Goal: Task Accomplishment & Management: Complete application form

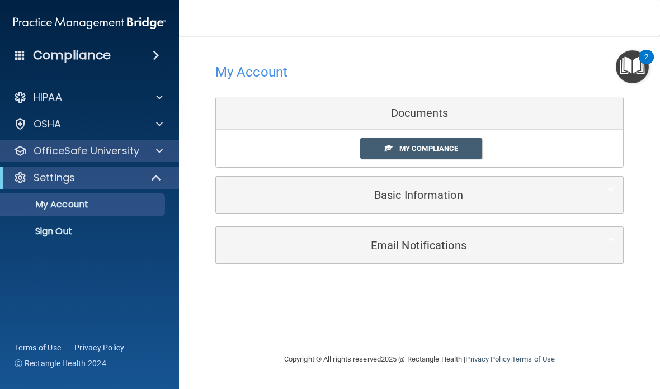
click at [162, 142] on div "OfficeSafe University" at bounding box center [90, 151] width 180 height 22
click at [165, 152] on div at bounding box center [158, 150] width 28 height 13
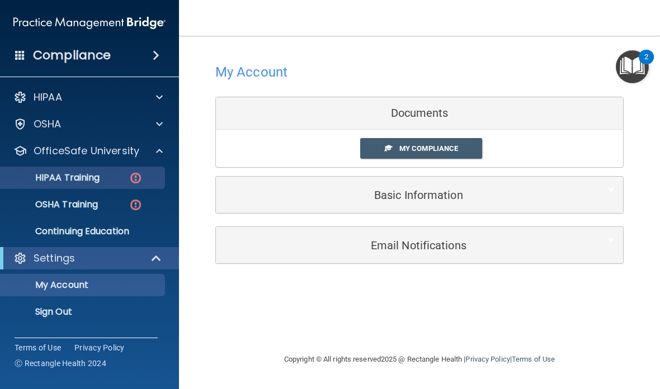
click at [123, 178] on div "HIPAA Training" at bounding box center [83, 177] width 153 height 11
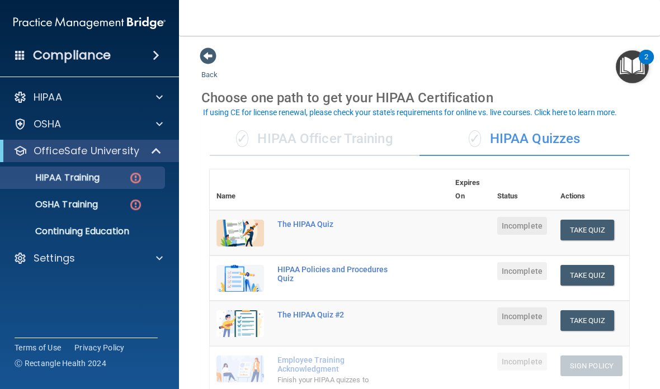
click at [387, 143] on div "✓ HIPAA Officer Training" at bounding box center [315, 140] width 210 height 34
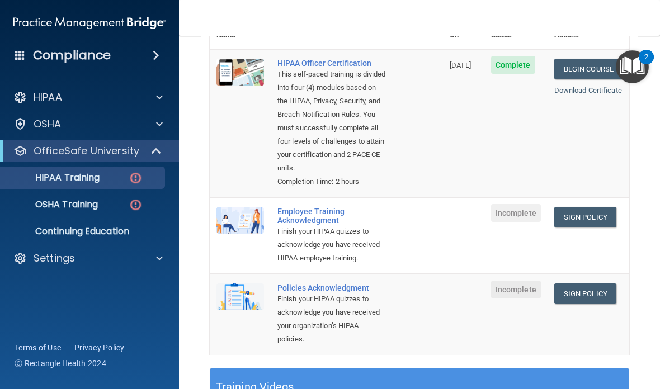
scroll to position [167, 0]
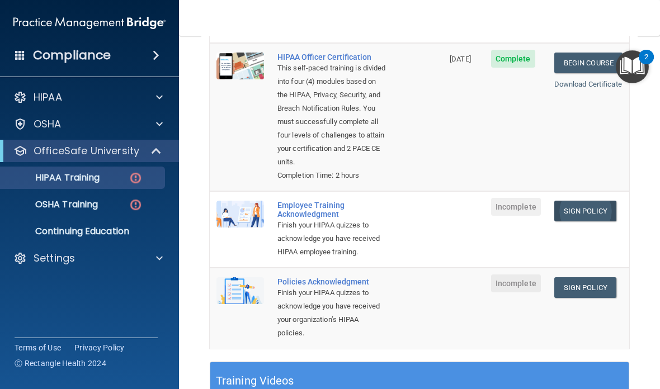
click at [603, 201] on link "Sign Policy" at bounding box center [585, 211] width 62 height 21
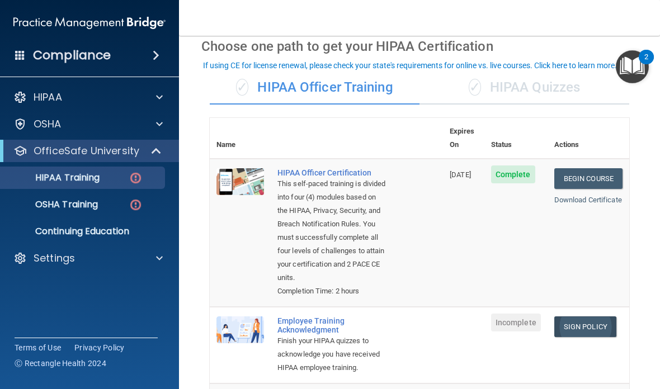
scroll to position [45, 0]
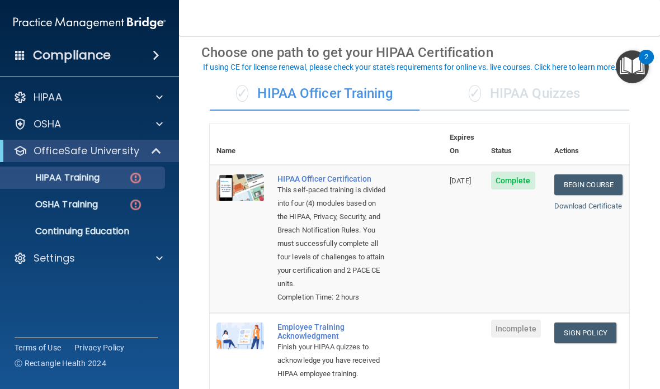
click at [541, 93] on div "✓ HIPAA Quizzes" at bounding box center [525, 94] width 210 height 34
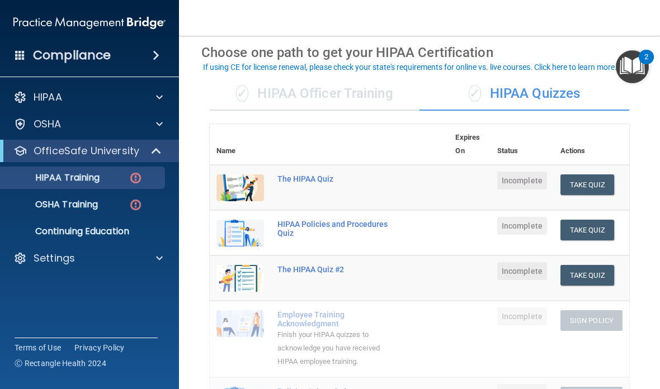
scroll to position [100, 0]
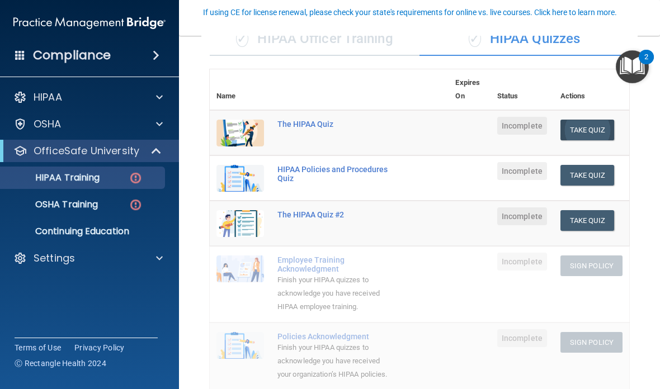
click at [587, 124] on button "Take Quiz" at bounding box center [588, 130] width 54 height 21
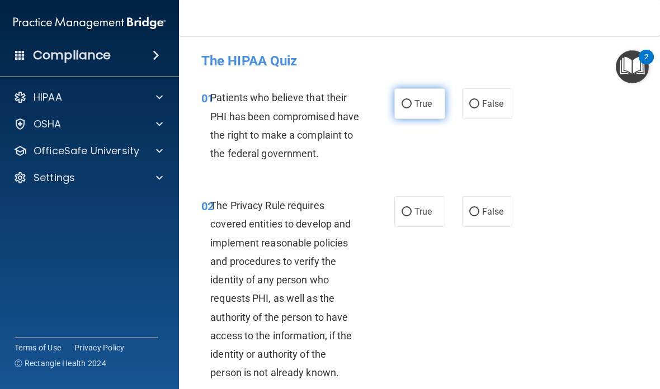
click at [416, 99] on span "True" at bounding box center [423, 103] width 17 height 11
click at [412, 100] on input "True" at bounding box center [407, 104] width 10 height 8
radio input "true"
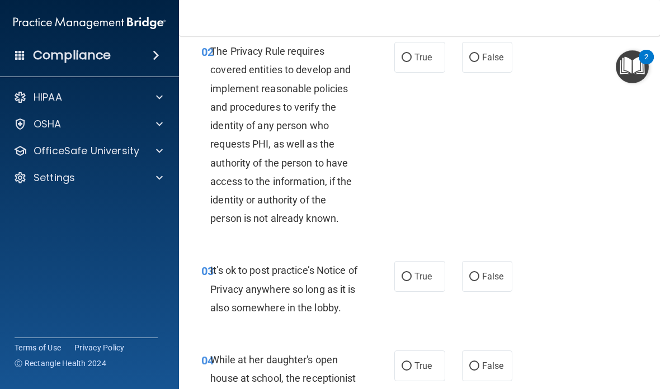
scroll to position [157, 0]
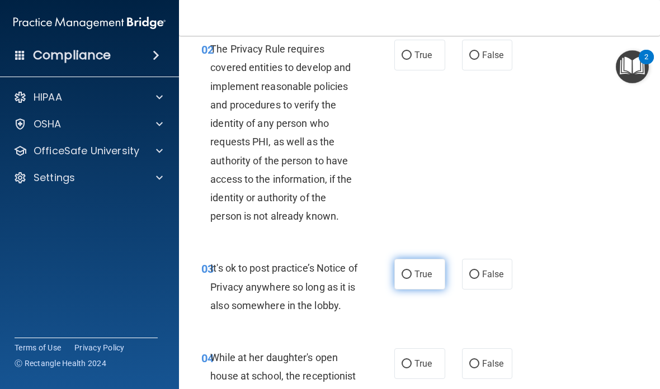
click at [430, 280] on span "True" at bounding box center [423, 274] width 17 height 11
click at [412, 279] on input "True" at bounding box center [407, 275] width 10 height 8
radio input "true"
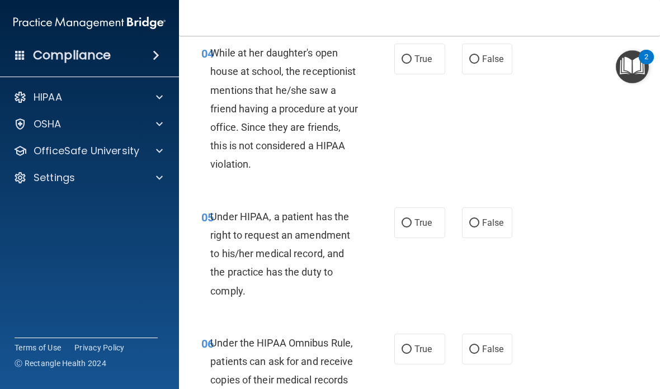
scroll to position [462, 0]
click at [493, 64] on span "False" at bounding box center [493, 58] width 22 height 11
click at [479, 63] on input "False" at bounding box center [474, 59] width 10 height 8
radio input "true"
click at [410, 227] on input "True" at bounding box center [407, 223] width 10 height 8
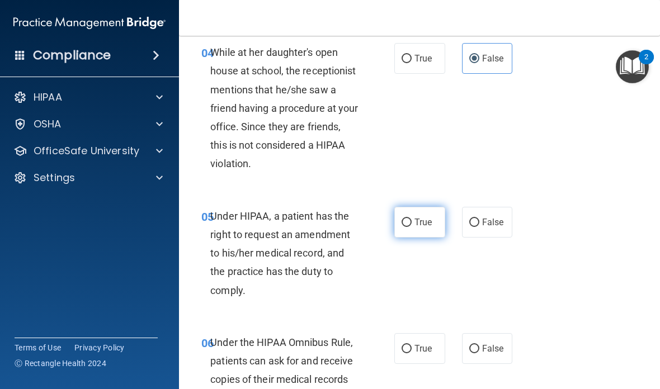
radio input "true"
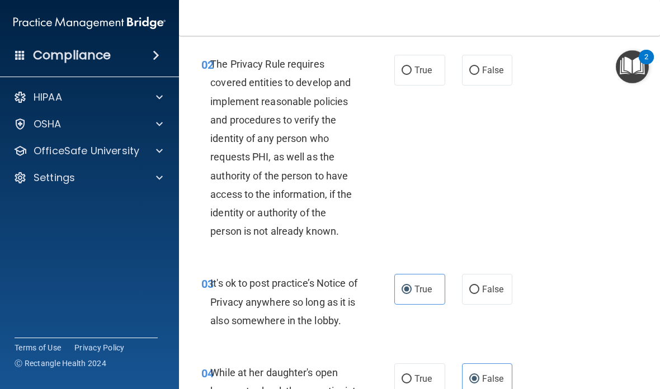
scroll to position [125, 0]
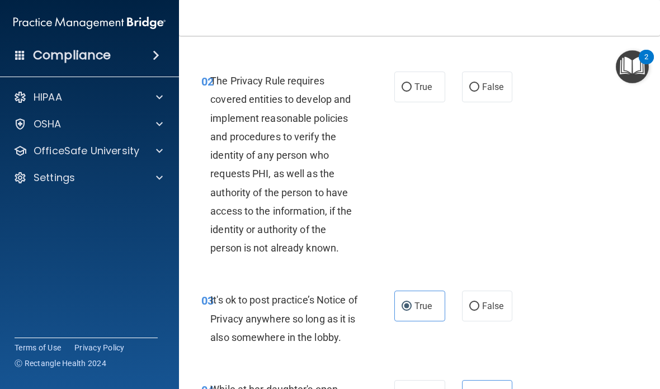
click at [392, 109] on div "02 The Privacy Rule requires covered entities to develop and implement reasonab…" at bounding box center [298, 167] width 227 height 191
click at [415, 92] on span "True" at bounding box center [423, 87] width 17 height 11
click at [412, 92] on input "True" at bounding box center [407, 87] width 10 height 8
radio input "true"
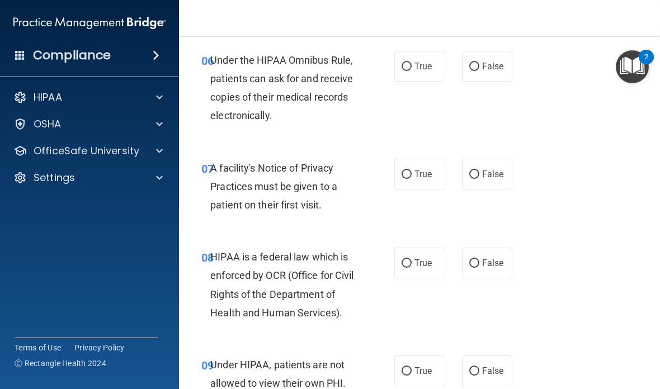
scroll to position [745, 0]
click at [423, 71] on span "True" at bounding box center [423, 65] width 17 height 11
click at [412, 70] on input "True" at bounding box center [407, 66] width 10 height 8
radio input "true"
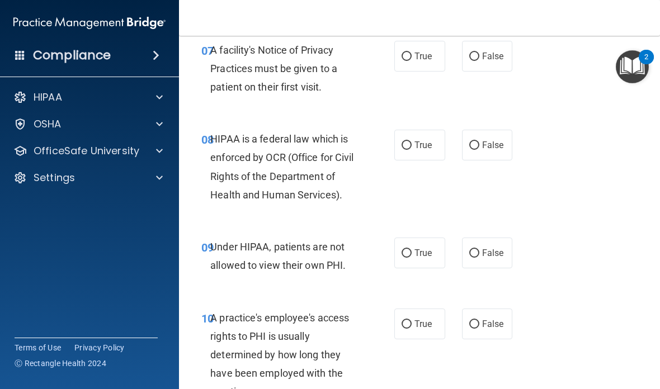
scroll to position [866, 0]
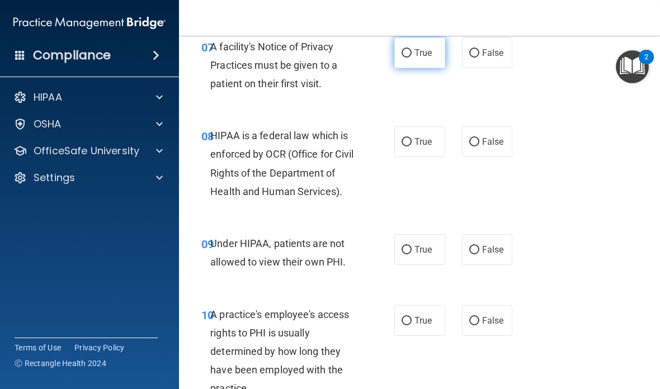
click at [421, 58] on span "True" at bounding box center [423, 53] width 17 height 11
click at [412, 58] on input "True" at bounding box center [407, 53] width 10 height 8
radio input "true"
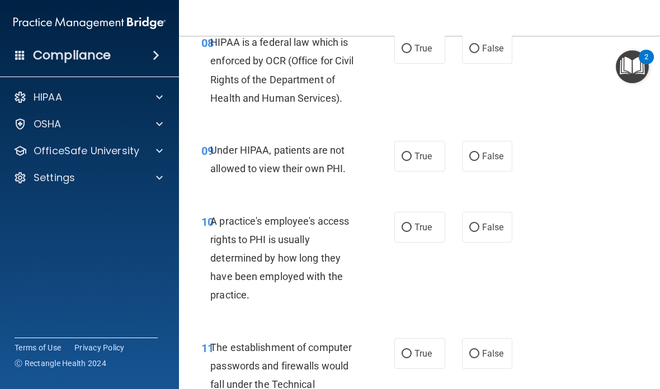
scroll to position [962, 0]
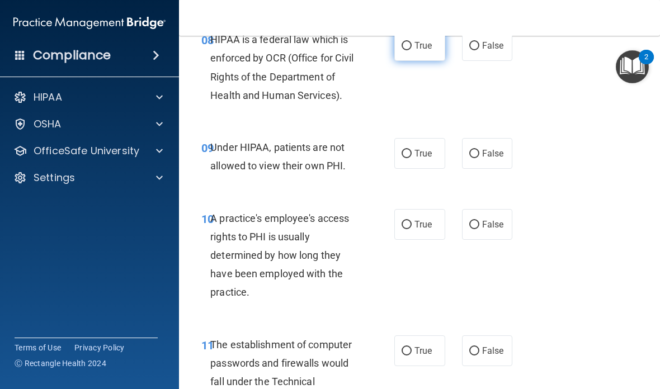
click at [421, 51] on span "True" at bounding box center [423, 45] width 17 height 11
click at [412, 50] on input "True" at bounding box center [407, 46] width 10 height 8
radio input "true"
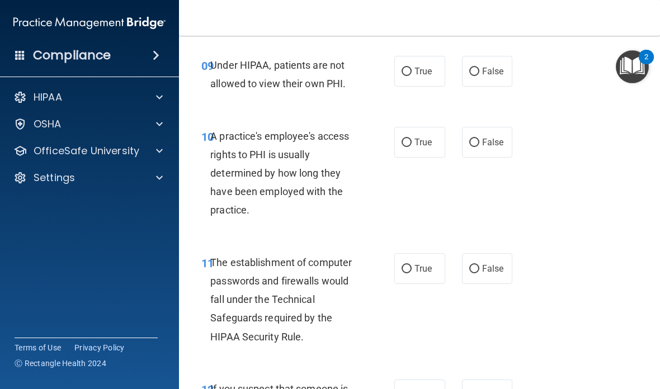
scroll to position [1066, 0]
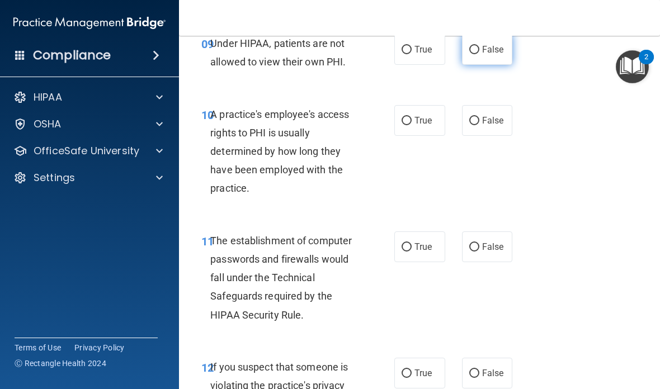
click at [488, 55] on span "False" at bounding box center [493, 49] width 22 height 11
click at [479, 54] on input "False" at bounding box center [474, 50] width 10 height 8
radio input "true"
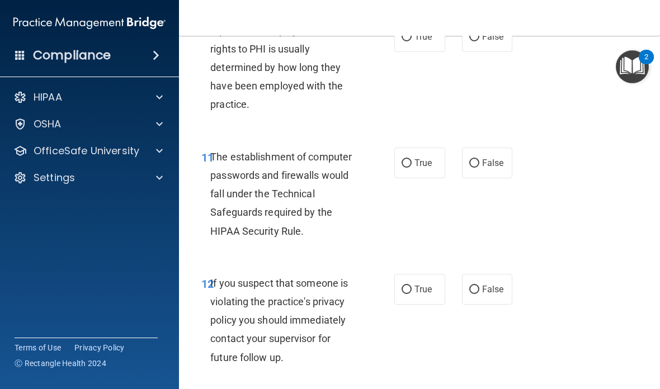
scroll to position [1149, 0]
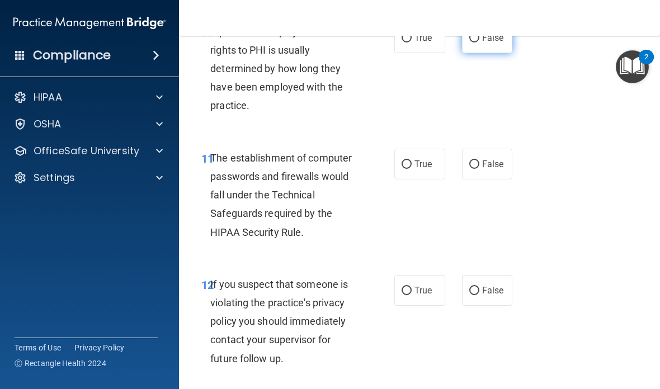
click at [475, 43] on input "False" at bounding box center [474, 38] width 10 height 8
radio input "true"
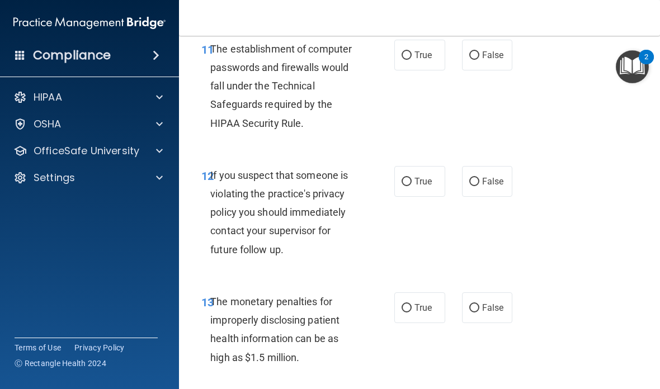
scroll to position [1259, 0]
click at [409, 59] on input "True" at bounding box center [407, 55] width 10 height 8
radio input "true"
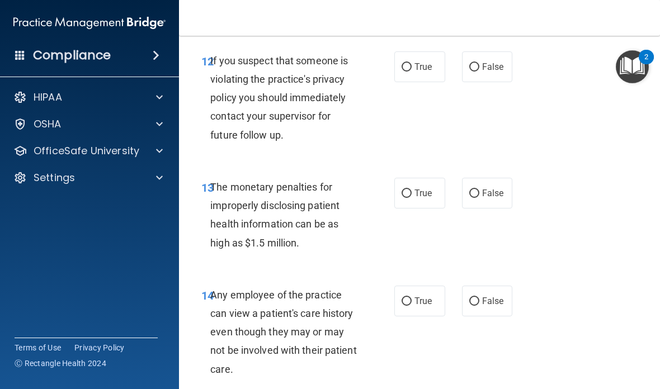
scroll to position [1374, 0]
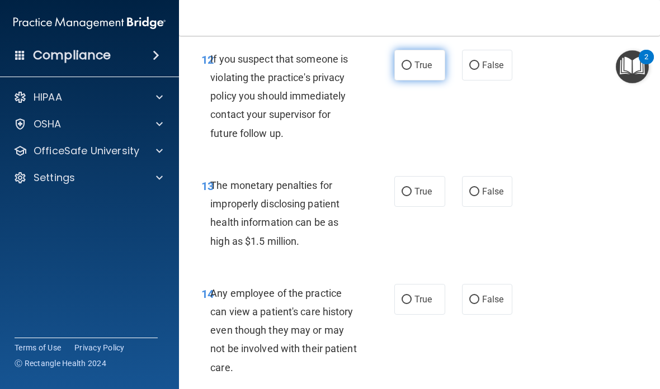
click at [407, 70] on input "True" at bounding box center [407, 66] width 10 height 8
radio input "true"
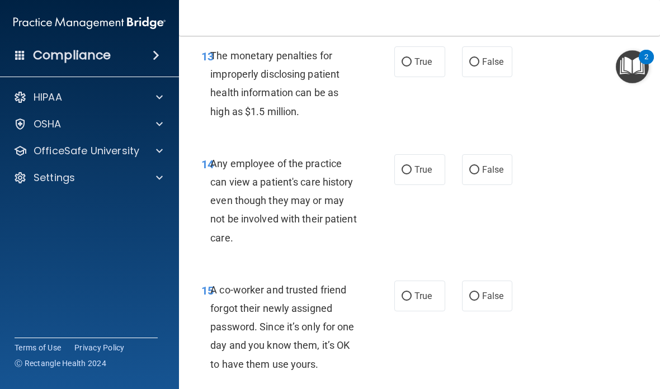
scroll to position [1506, 0]
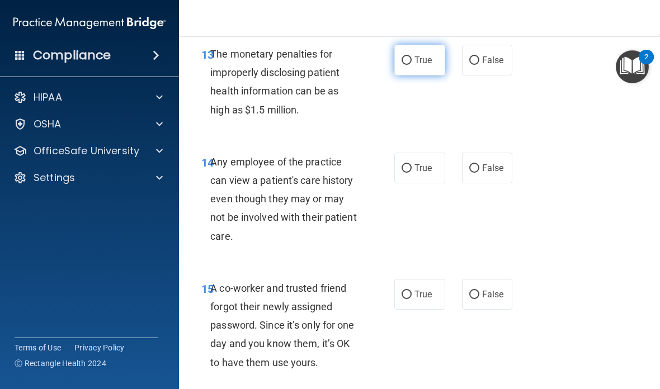
click at [411, 65] on input "True" at bounding box center [407, 60] width 10 height 8
radio input "true"
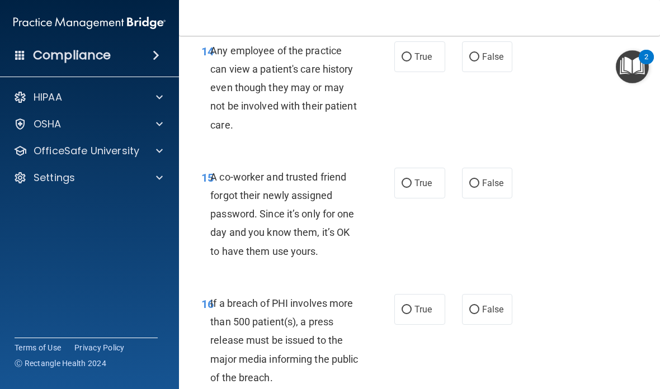
scroll to position [1618, 0]
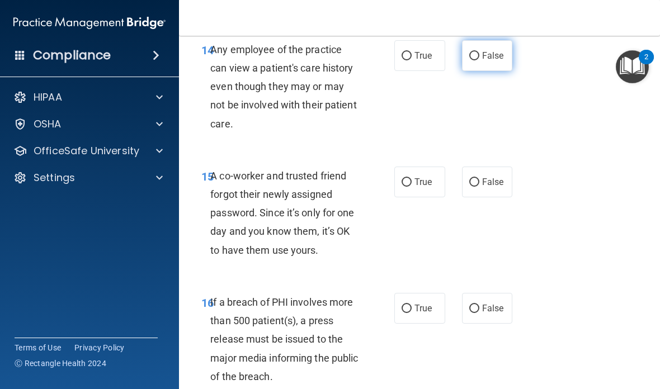
click at [479, 60] on label "False" at bounding box center [487, 55] width 51 height 31
click at [479, 60] on input "False" at bounding box center [474, 56] width 10 height 8
radio input "true"
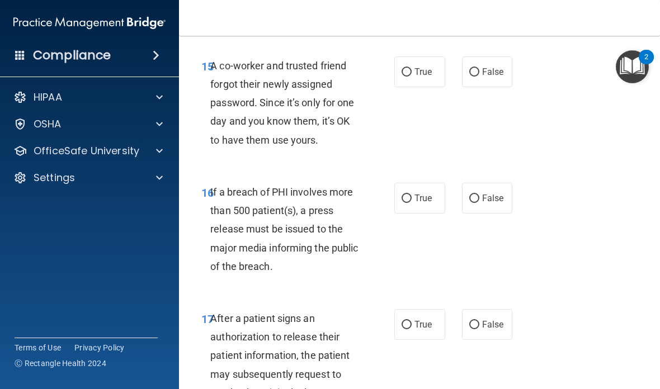
scroll to position [1729, 0]
click at [473, 76] on input "False" at bounding box center [474, 72] width 10 height 8
radio input "true"
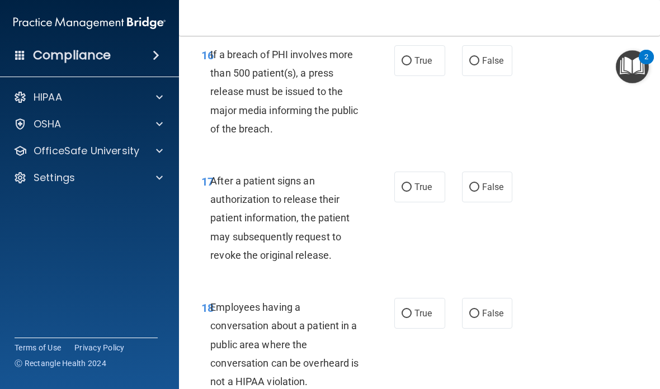
scroll to position [1868, 0]
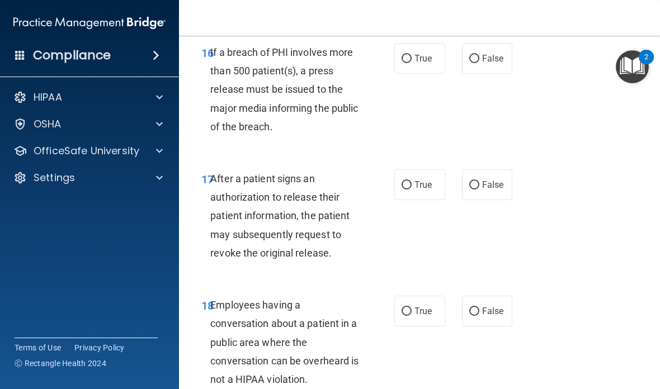
click at [416, 190] on span "True" at bounding box center [423, 185] width 17 height 11
click at [412, 190] on input "True" at bounding box center [407, 185] width 10 height 8
radio input "true"
click at [487, 64] on span "False" at bounding box center [493, 58] width 22 height 11
click at [479, 63] on input "False" at bounding box center [474, 59] width 10 height 8
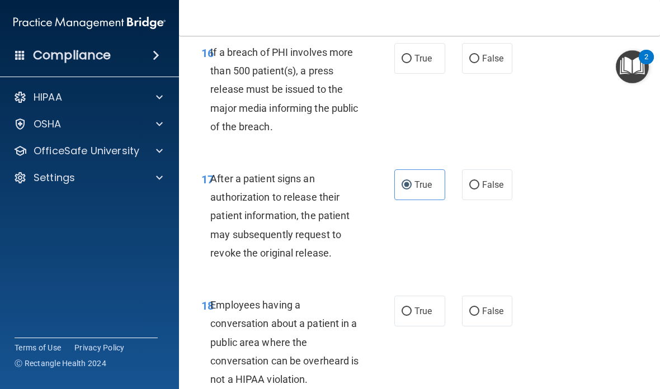
radio input "true"
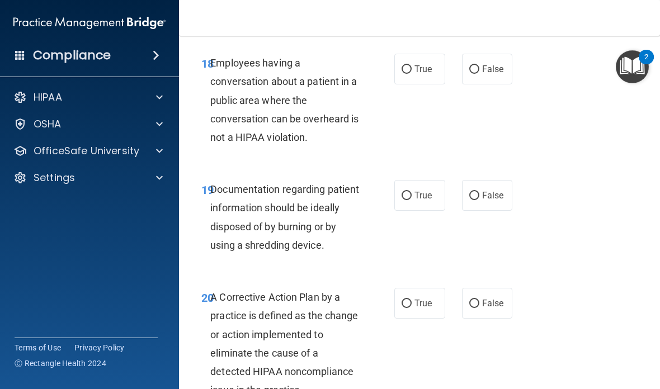
scroll to position [2112, 0]
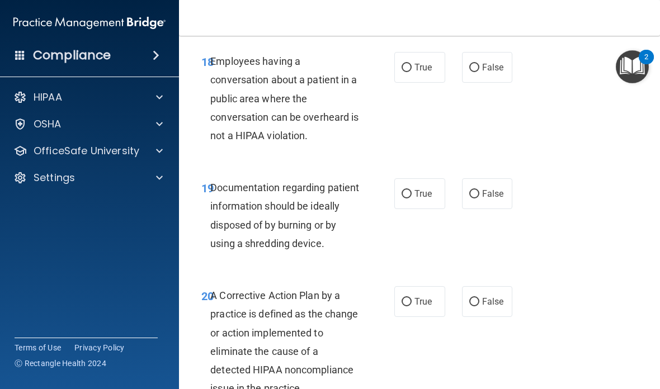
click at [472, 72] on input "False" at bounding box center [474, 68] width 10 height 8
radio input "true"
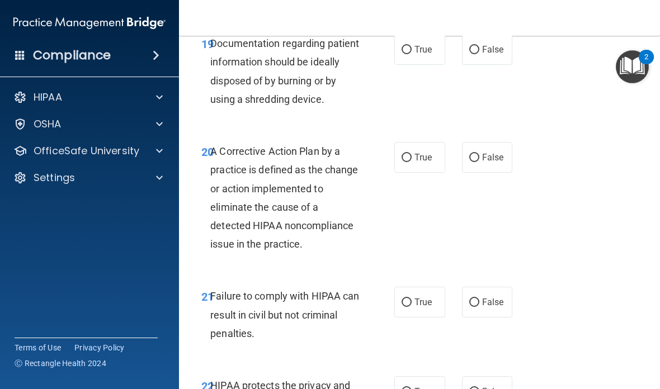
scroll to position [2250, 0]
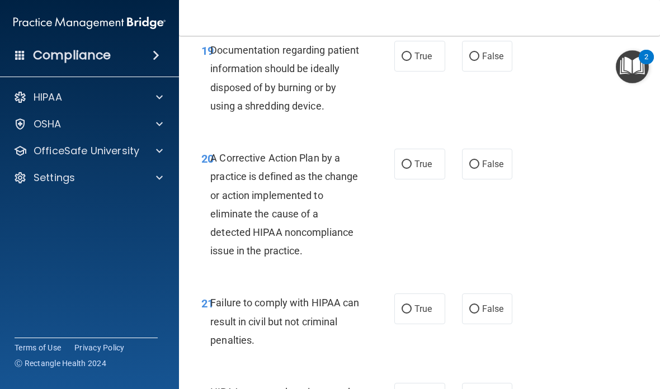
click at [408, 61] on input "True" at bounding box center [407, 57] width 10 height 8
radio input "true"
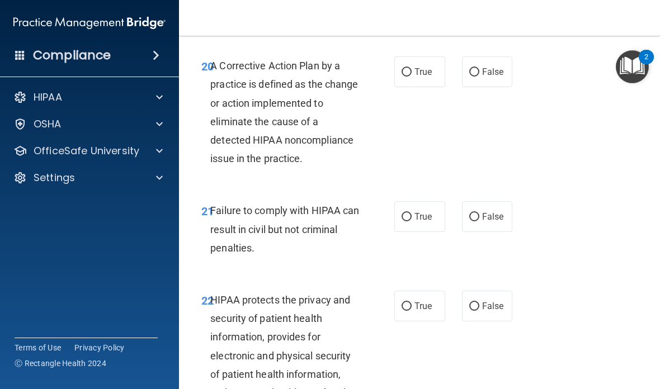
scroll to position [2346, 0]
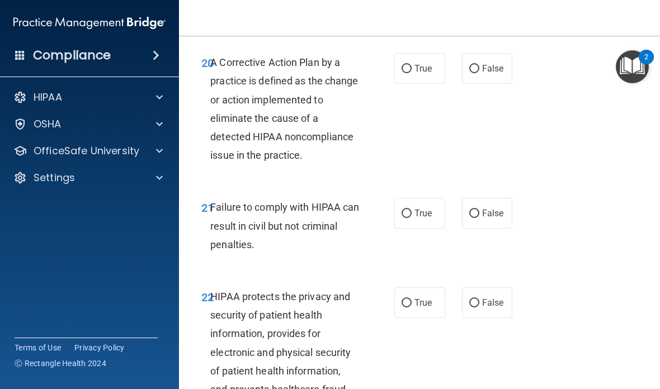
click at [403, 73] on input "True" at bounding box center [407, 69] width 10 height 8
radio input "true"
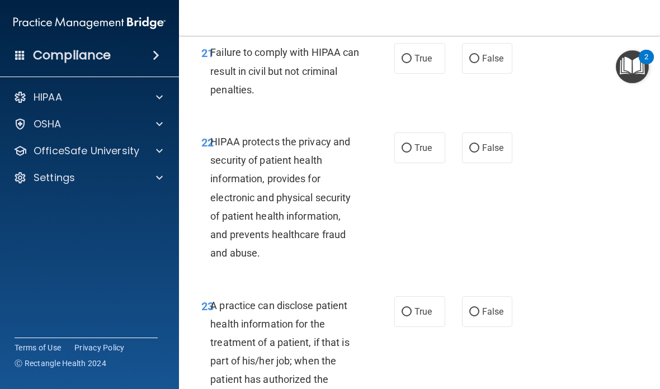
scroll to position [2504, 0]
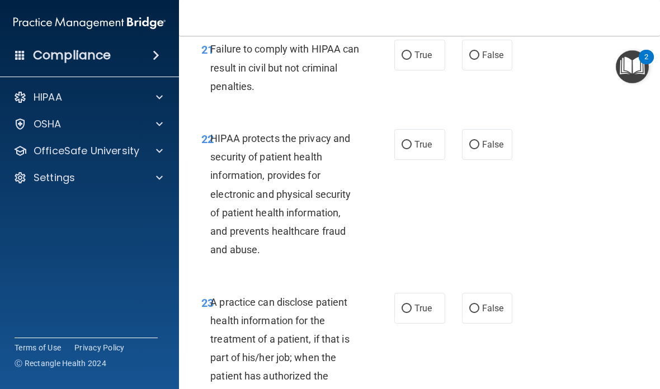
click at [458, 62] on div "True False" at bounding box center [455, 55] width 122 height 31
click at [482, 60] on span "False" at bounding box center [493, 55] width 22 height 11
click at [479, 60] on input "False" at bounding box center [474, 55] width 10 height 8
radio input "true"
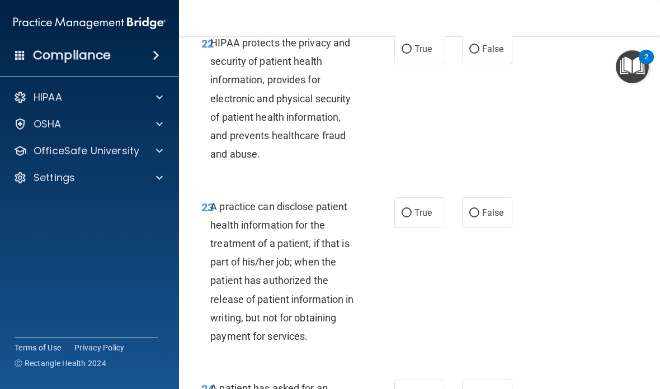
scroll to position [2602, 0]
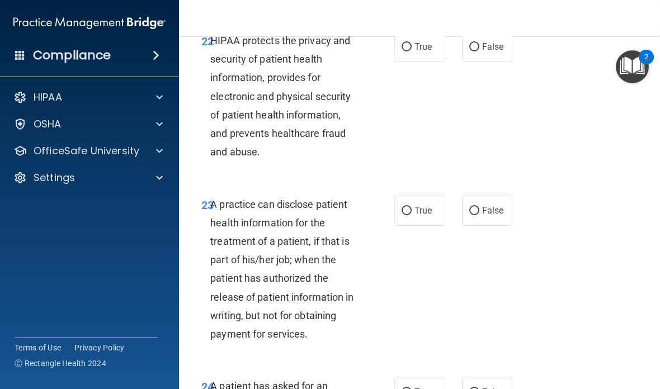
click at [401, 59] on label "True" at bounding box center [419, 46] width 51 height 31
click at [402, 51] on input "True" at bounding box center [407, 47] width 10 height 8
radio input "true"
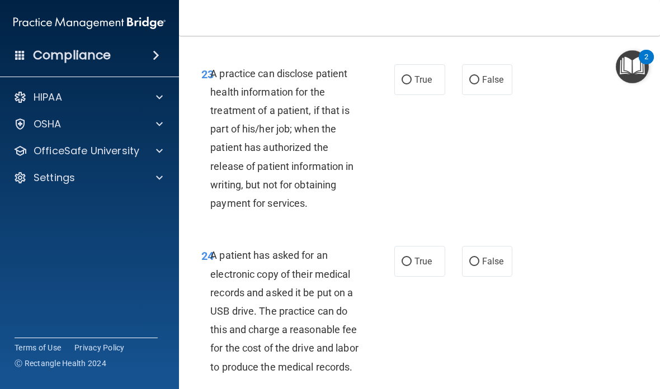
scroll to position [2738, 0]
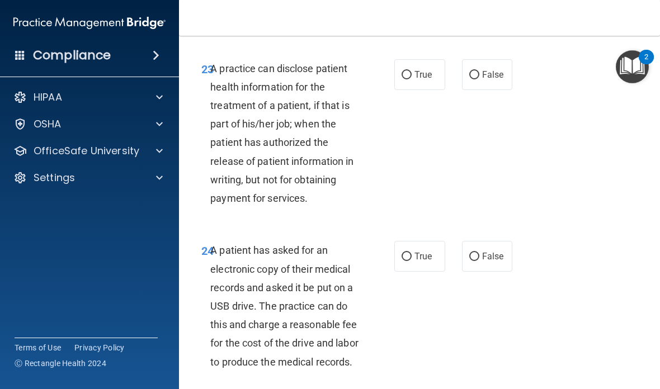
click at [475, 89] on label "False" at bounding box center [487, 74] width 51 height 31
click at [475, 79] on input "False" at bounding box center [474, 75] width 10 height 8
radio input "true"
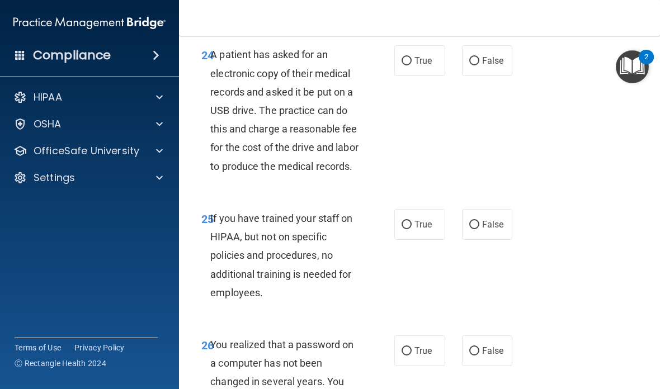
scroll to position [2934, 0]
click at [402, 65] on input "True" at bounding box center [407, 60] width 10 height 8
radio input "true"
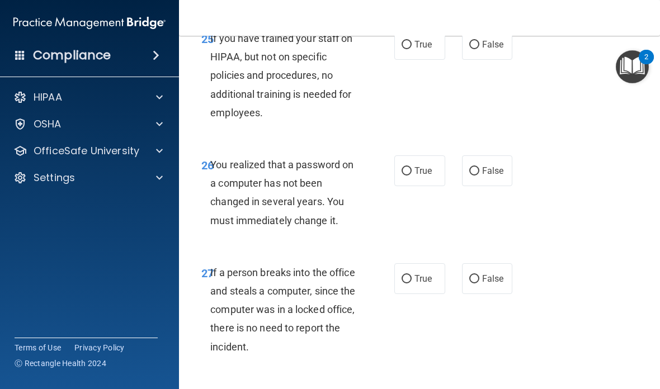
scroll to position [3116, 0]
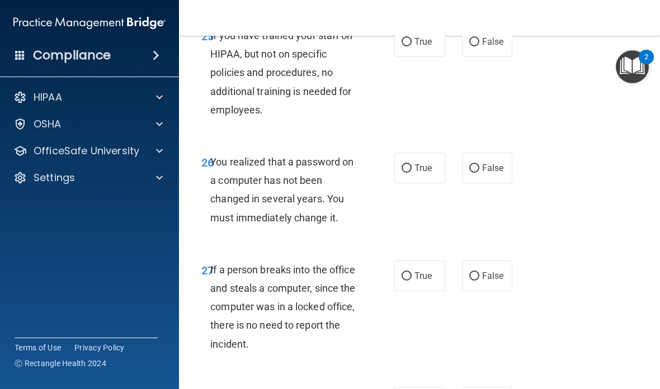
click at [479, 57] on label "False" at bounding box center [487, 41] width 51 height 31
click at [479, 46] on input "False" at bounding box center [474, 42] width 10 height 8
radio input "true"
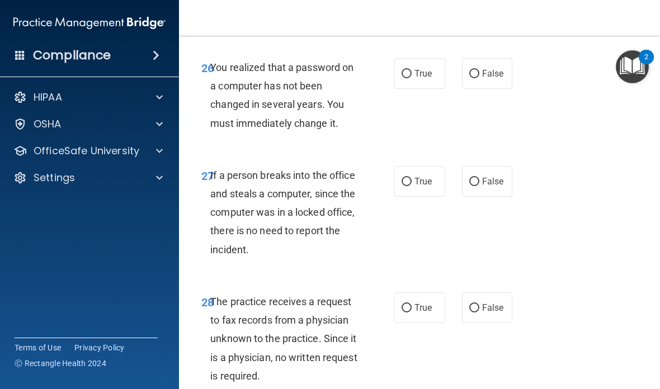
scroll to position [3236, 0]
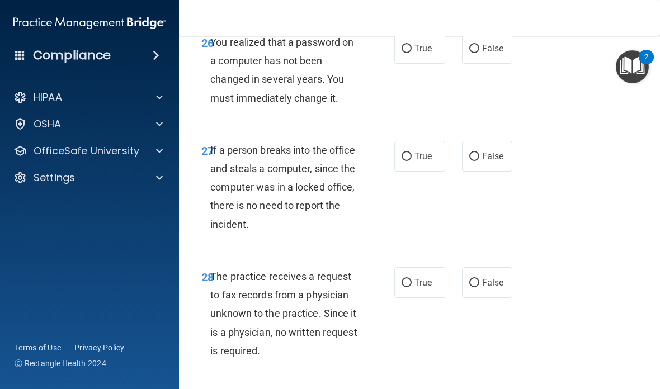
click at [416, 54] on span "True" at bounding box center [423, 48] width 17 height 11
click at [412, 53] on input "True" at bounding box center [407, 49] width 10 height 8
radio input "true"
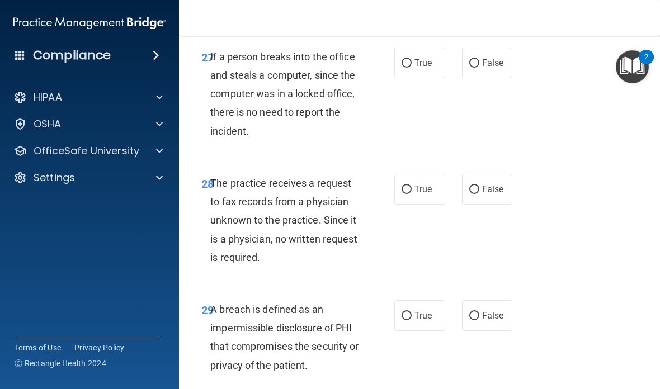
scroll to position [3348, 0]
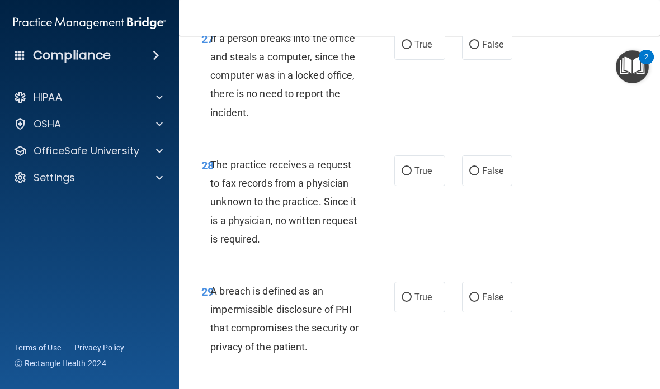
click at [487, 50] on span "False" at bounding box center [493, 44] width 22 height 11
click at [479, 49] on input "False" at bounding box center [474, 45] width 10 height 8
radio input "true"
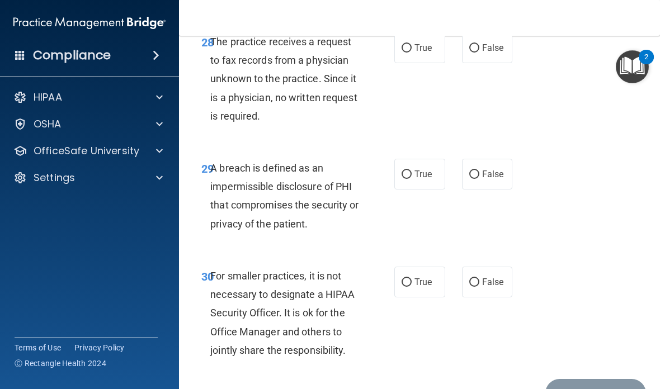
scroll to position [3488, 0]
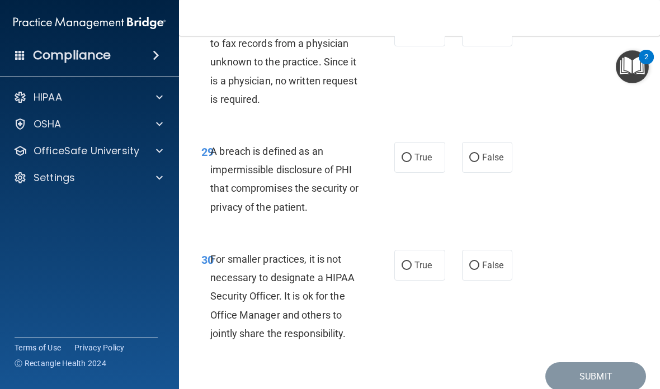
click at [474, 36] on input "False" at bounding box center [474, 31] width 10 height 8
radio input "true"
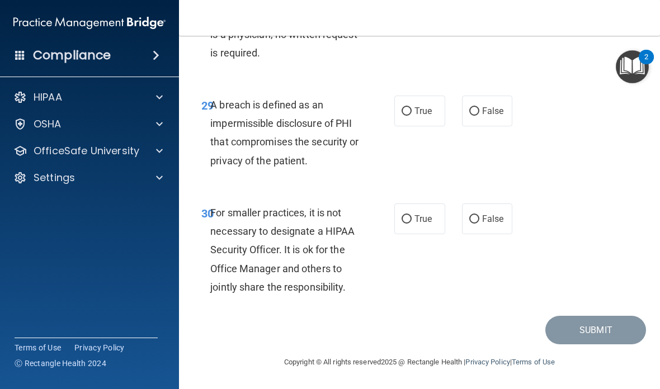
scroll to position [3552, 0]
click at [486, 217] on span "False" at bounding box center [493, 219] width 22 height 11
click at [479, 217] on input "False" at bounding box center [474, 219] width 10 height 8
radio input "true"
click at [410, 112] on input "True" at bounding box center [407, 111] width 10 height 8
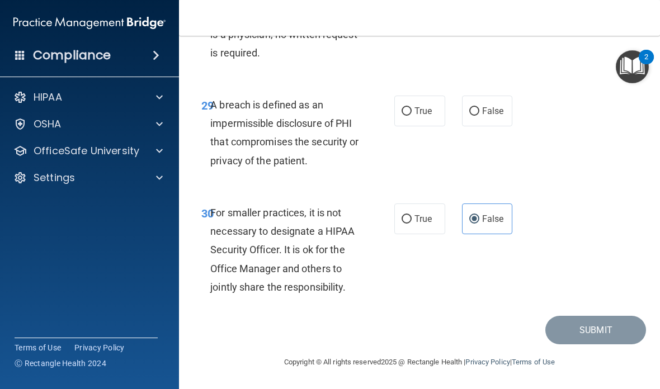
radio input "true"
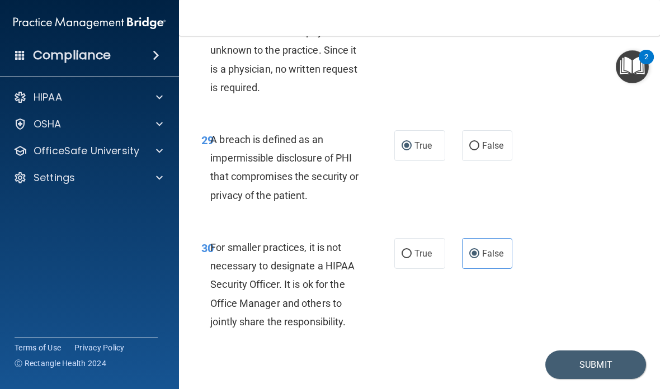
scroll to position [3502, 0]
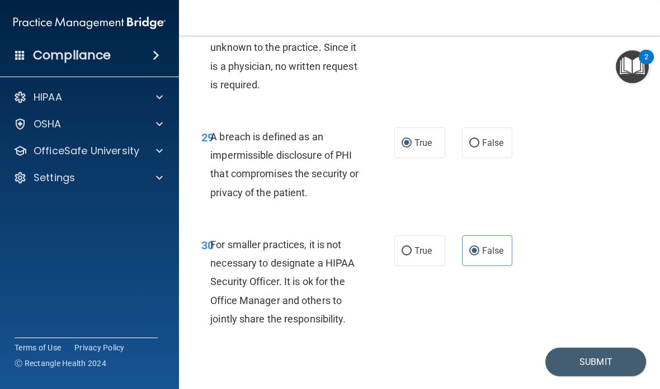
click at [592, 371] on button "Submit" at bounding box center [595, 362] width 101 height 29
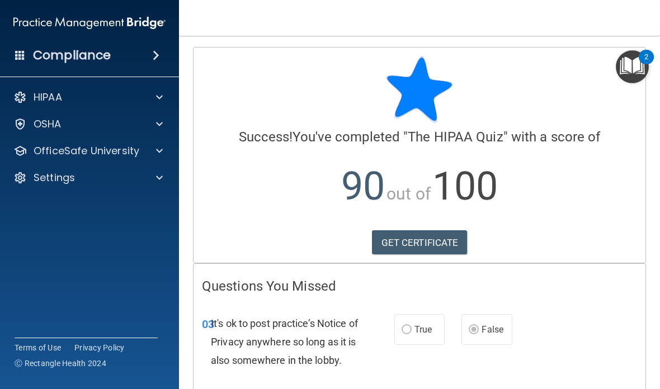
click at [435, 247] on link "GET CERTIFICATE" at bounding box center [420, 242] width 96 height 25
click at [147, 100] on div at bounding box center [158, 97] width 28 height 13
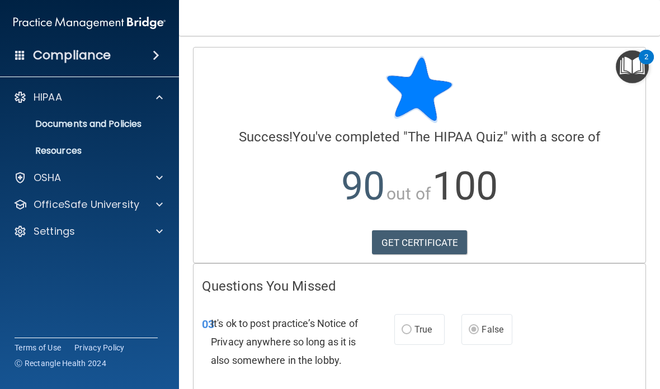
click at [148, 100] on div at bounding box center [158, 97] width 28 height 13
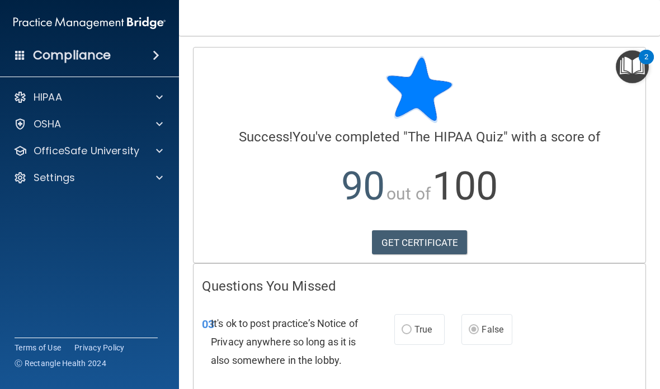
click at [148, 153] on div at bounding box center [158, 150] width 28 height 13
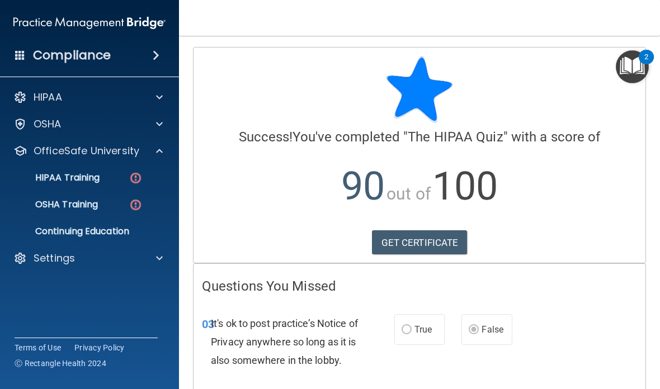
click at [120, 175] on div "HIPAA Training" at bounding box center [83, 177] width 153 height 11
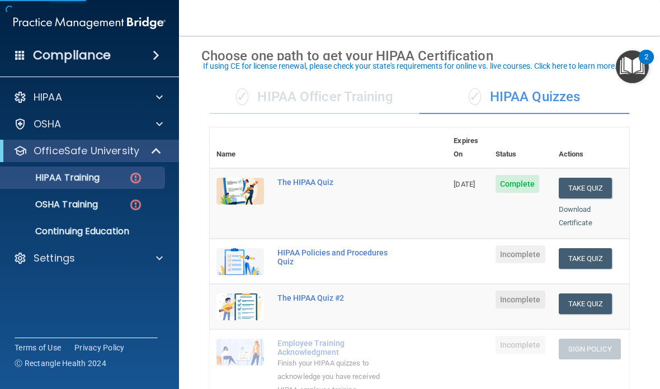
scroll to position [47, 0]
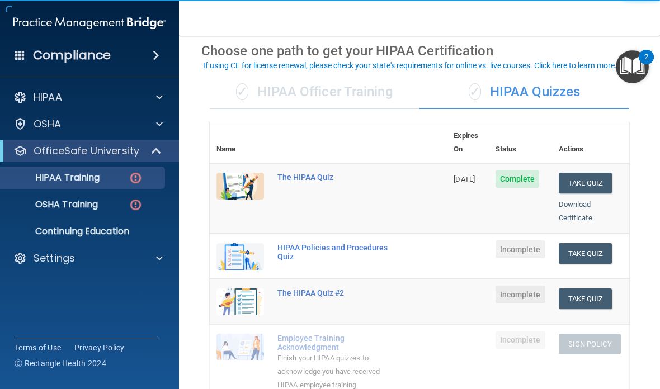
click at [599, 243] on button "Take Quiz" at bounding box center [586, 253] width 54 height 21
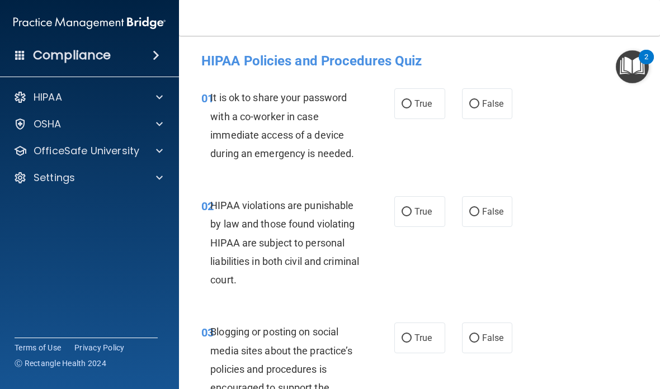
click at [490, 100] on span "False" at bounding box center [493, 103] width 22 height 11
click at [479, 100] on input "False" at bounding box center [474, 104] width 10 height 8
radio input "true"
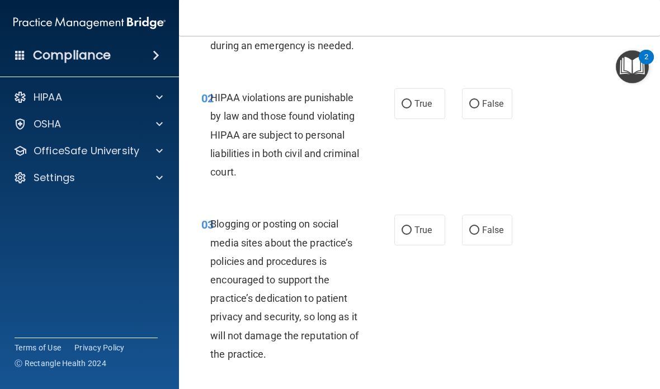
scroll to position [128, 0]
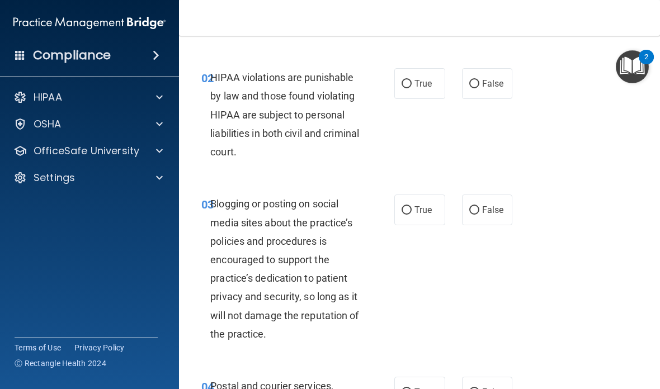
click at [404, 88] on input "True" at bounding box center [407, 84] width 10 height 8
radio input "true"
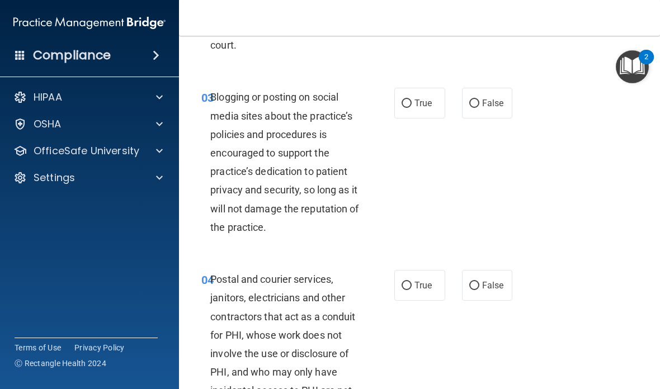
scroll to position [253, 0]
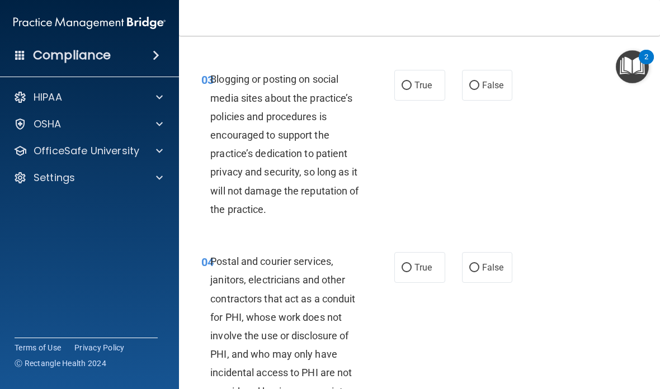
click at [478, 86] on input "False" at bounding box center [474, 86] width 10 height 8
radio input "true"
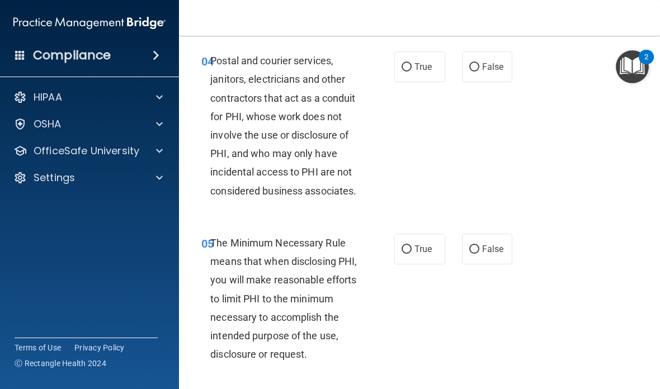
scroll to position [453, 0]
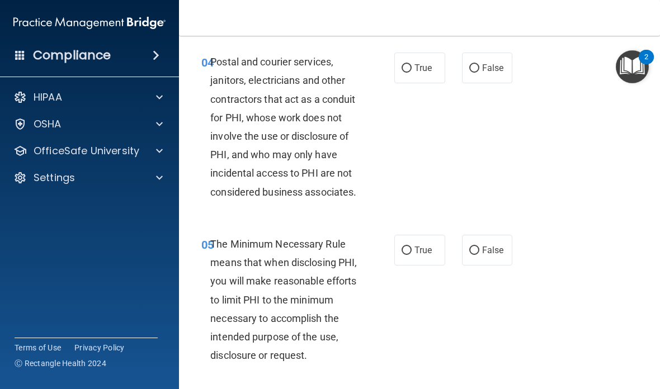
click at [416, 63] on span "True" at bounding box center [423, 68] width 17 height 11
click at [412, 64] on input "True" at bounding box center [407, 68] width 10 height 8
radio input "true"
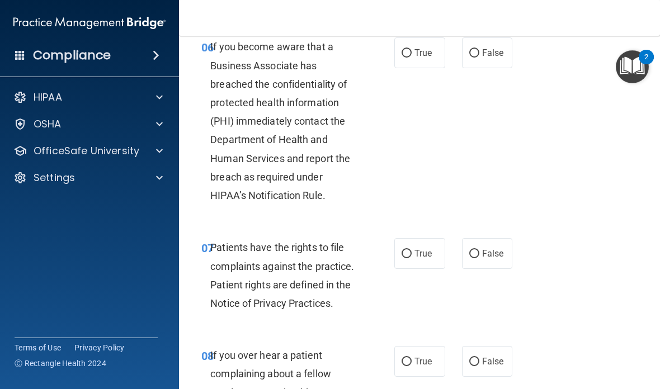
scroll to position [789, 0]
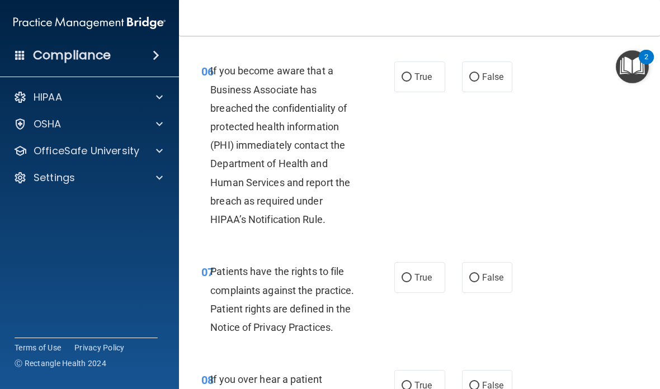
click at [415, 72] on span "True" at bounding box center [423, 77] width 17 height 11
click at [412, 73] on input "True" at bounding box center [407, 77] width 10 height 8
radio input "true"
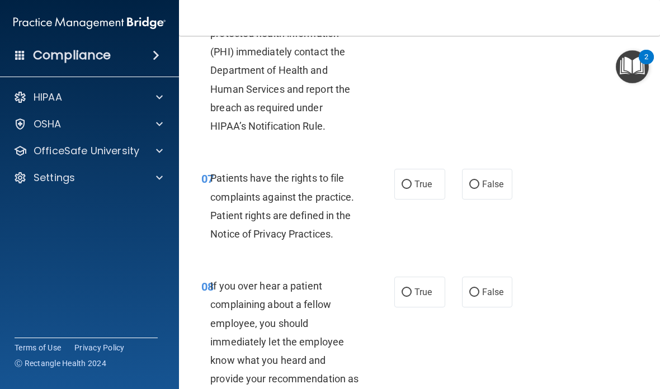
scroll to position [873, 0]
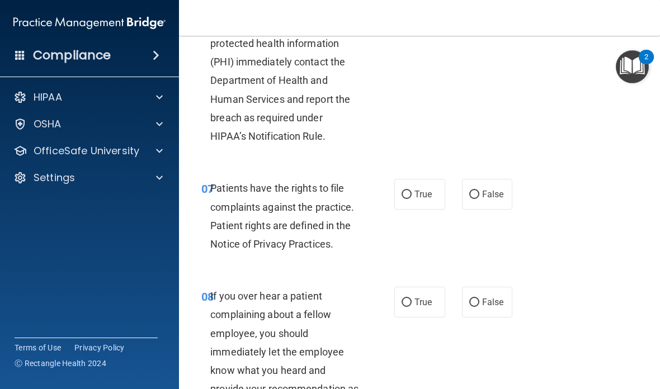
click at [410, 191] on input "True" at bounding box center [407, 195] width 10 height 8
radio input "true"
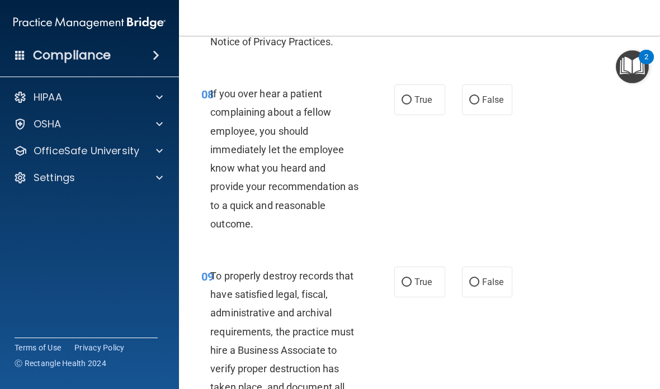
scroll to position [1078, 0]
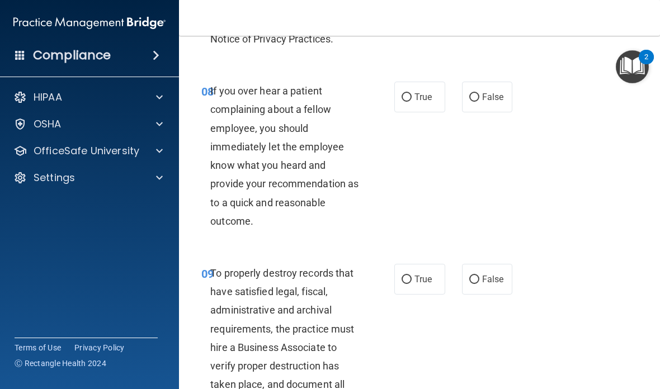
click at [478, 93] on input "False" at bounding box center [474, 97] width 10 height 8
radio input "true"
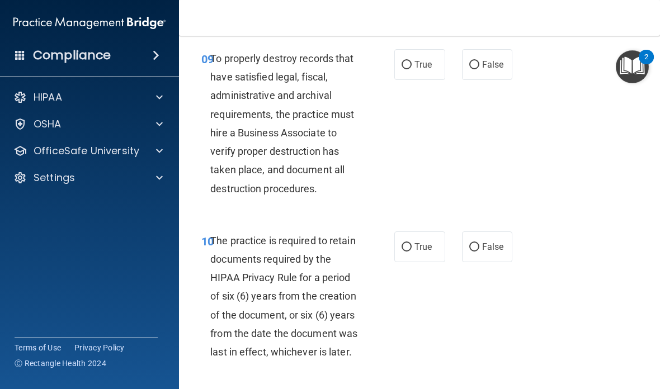
scroll to position [1293, 0]
click at [407, 60] on input "True" at bounding box center [407, 64] width 10 height 8
radio input "true"
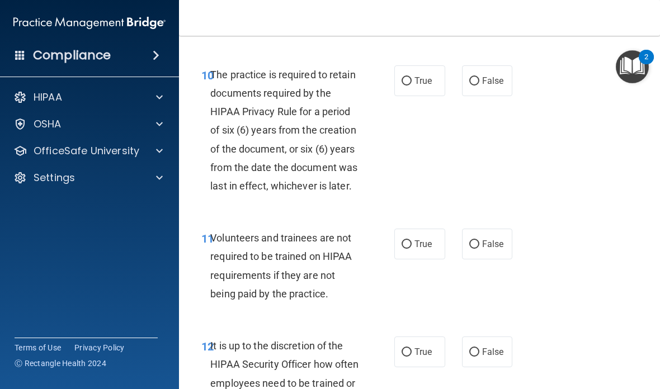
scroll to position [1459, 0]
click at [399, 69] on label "True" at bounding box center [419, 80] width 51 height 31
click at [402, 77] on input "True" at bounding box center [407, 81] width 10 height 8
radio input "true"
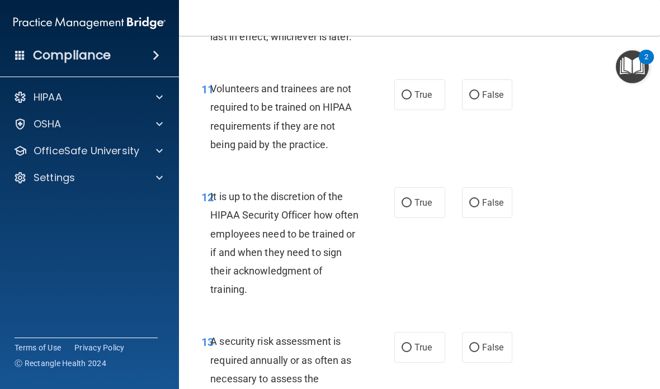
scroll to position [1630, 0]
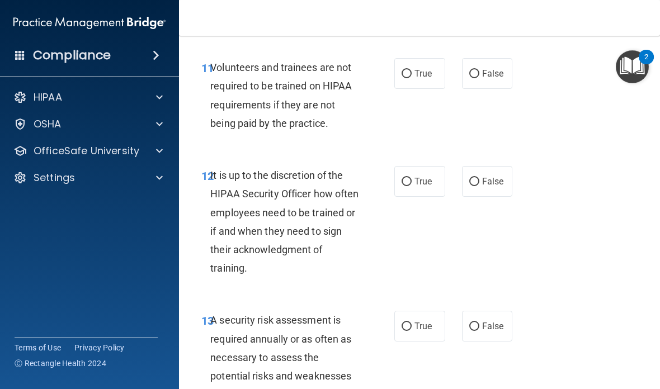
click at [478, 70] on input "False" at bounding box center [474, 74] width 10 height 8
radio input "true"
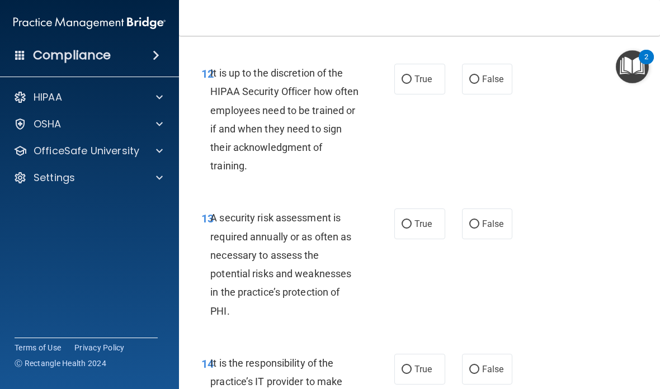
scroll to position [1732, 0]
click at [482, 63] on label "False" at bounding box center [487, 78] width 51 height 31
click at [479, 75] on input "False" at bounding box center [474, 79] width 10 height 8
radio input "true"
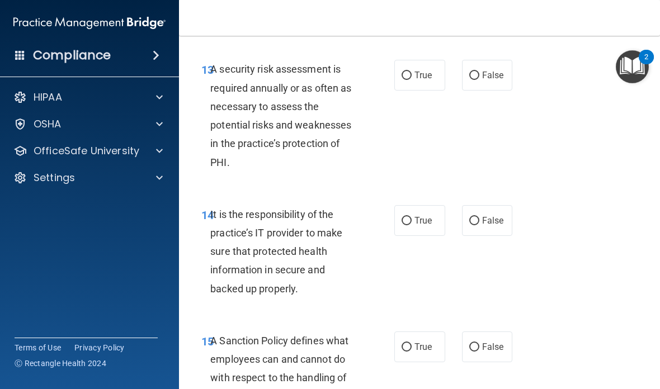
scroll to position [1884, 0]
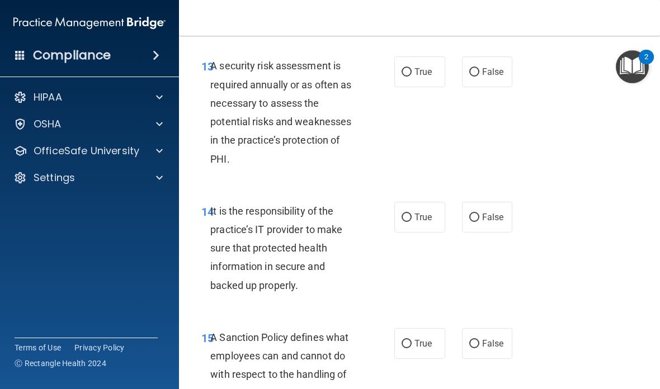
click at [403, 68] on input "True" at bounding box center [407, 72] width 10 height 8
radio input "true"
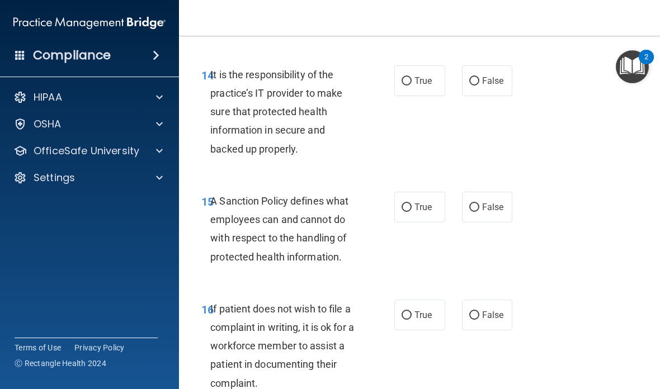
scroll to position [2030, 0]
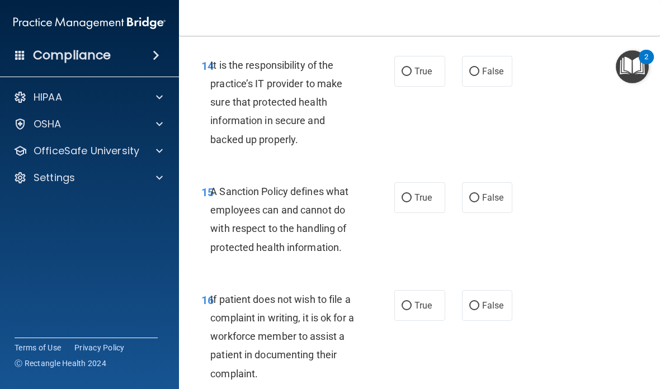
click at [412, 56] on label "True" at bounding box center [419, 71] width 51 height 31
click at [412, 68] on input "True" at bounding box center [407, 72] width 10 height 8
radio input "true"
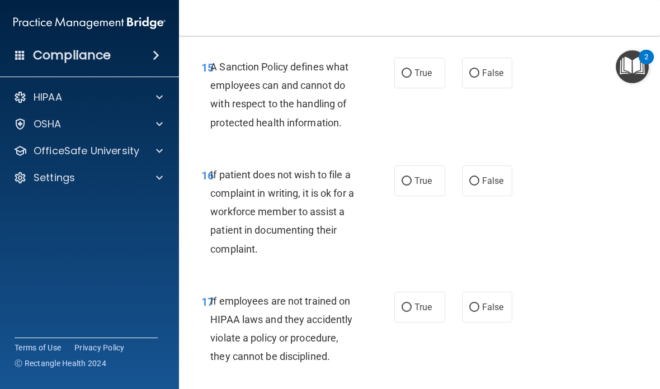
scroll to position [2159, 0]
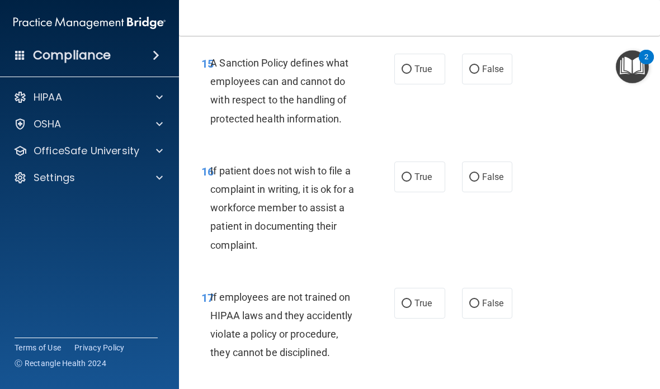
click at [423, 172] on span "True" at bounding box center [423, 177] width 17 height 11
click at [412, 173] on input "True" at bounding box center [407, 177] width 10 height 8
radio input "true"
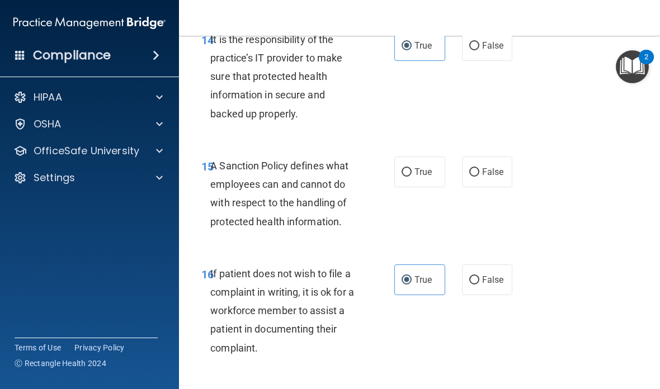
scroll to position [2057, 0]
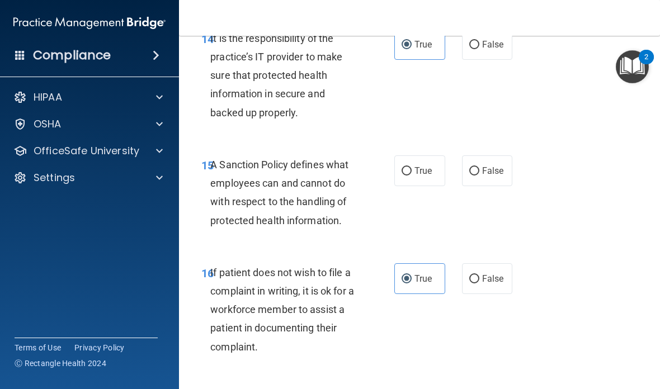
click at [406, 167] on input "True" at bounding box center [407, 171] width 10 height 8
radio input "true"
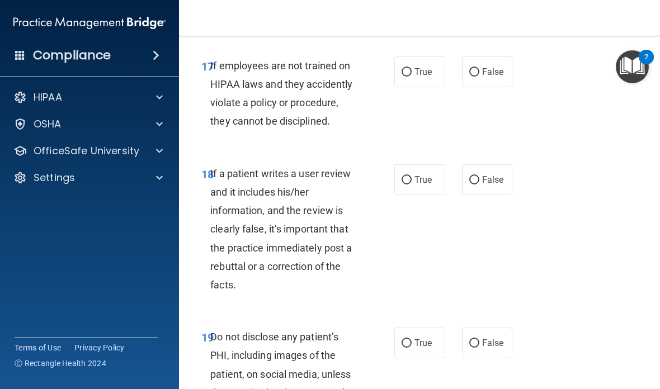
scroll to position [2383, 0]
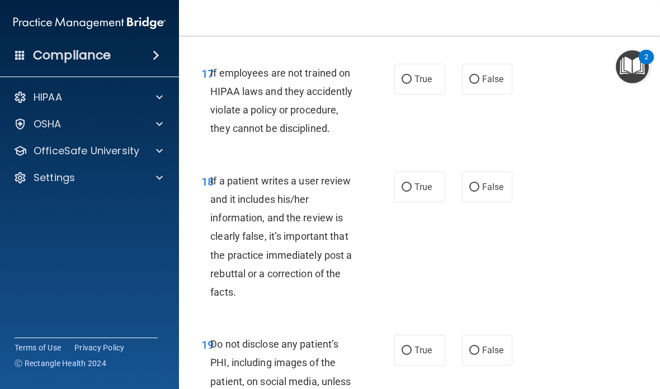
click at [486, 64] on label "False" at bounding box center [487, 79] width 51 height 31
click at [479, 76] on input "False" at bounding box center [474, 80] width 10 height 8
radio input "true"
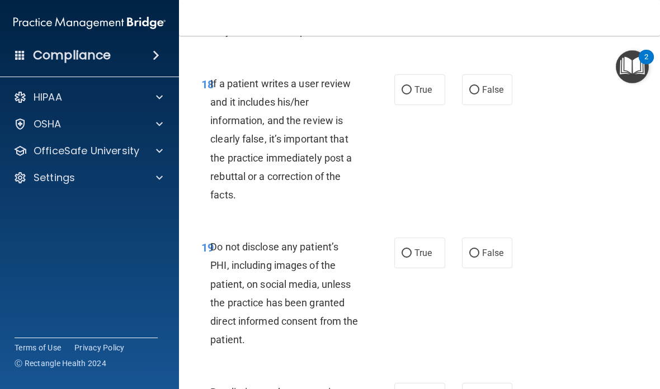
scroll to position [2489, 0]
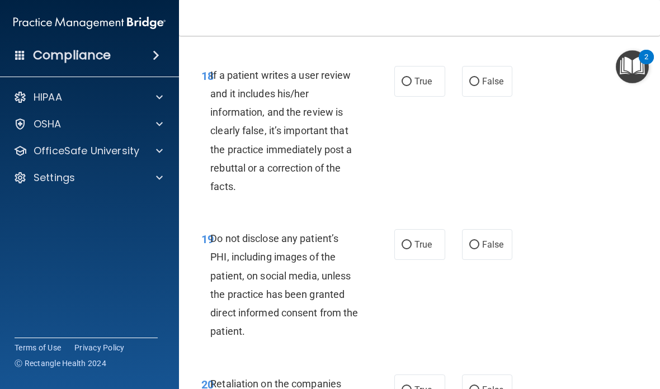
click at [409, 241] on input "True" at bounding box center [407, 245] width 10 height 8
radio input "true"
click at [477, 229] on label "False" at bounding box center [487, 244] width 51 height 31
click at [477, 241] on input "False" at bounding box center [474, 245] width 10 height 8
radio input "true"
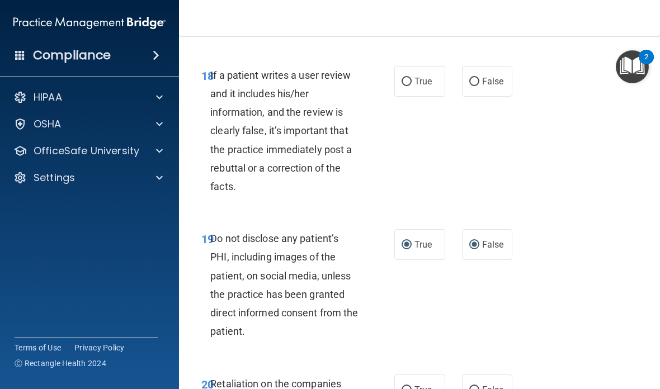
radio input "false"
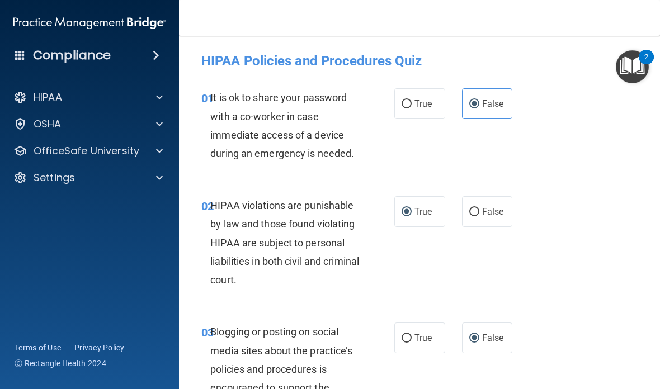
scroll to position [0, 0]
click at [64, 154] on p "OfficeSafe University" at bounding box center [87, 150] width 106 height 13
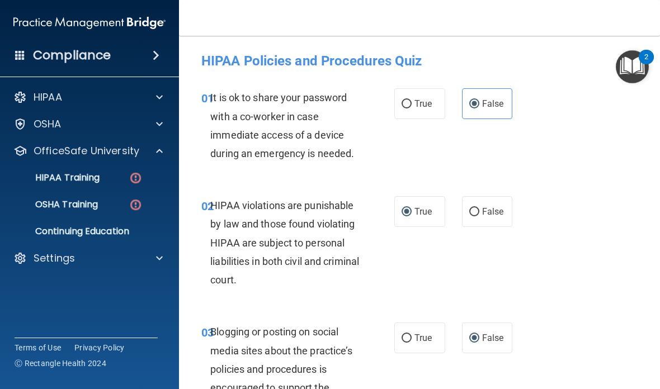
click at [63, 172] on p "HIPAA Training" at bounding box center [53, 177] width 92 height 11
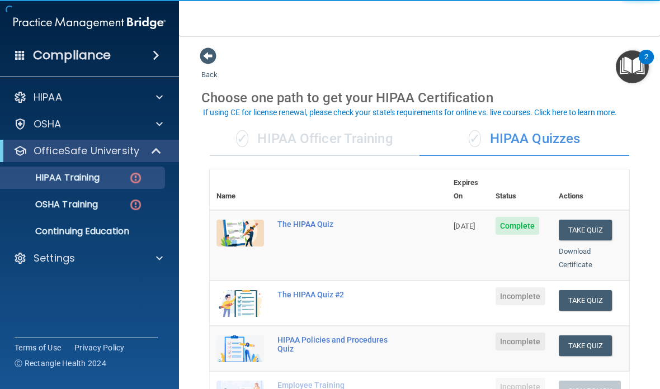
click at [245, 131] on span "✓" at bounding box center [242, 138] width 12 height 17
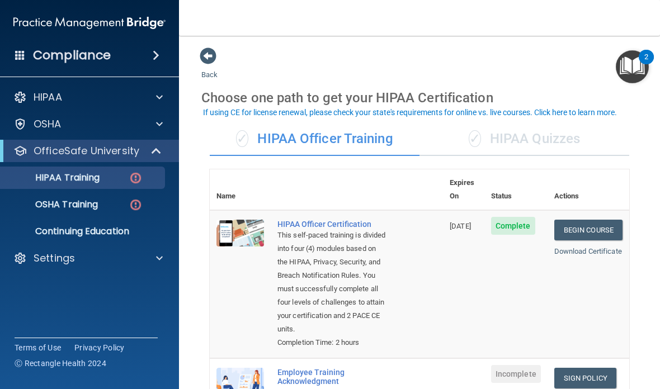
click at [587, 140] on div "✓ HIPAA Quizzes" at bounding box center [525, 140] width 210 height 34
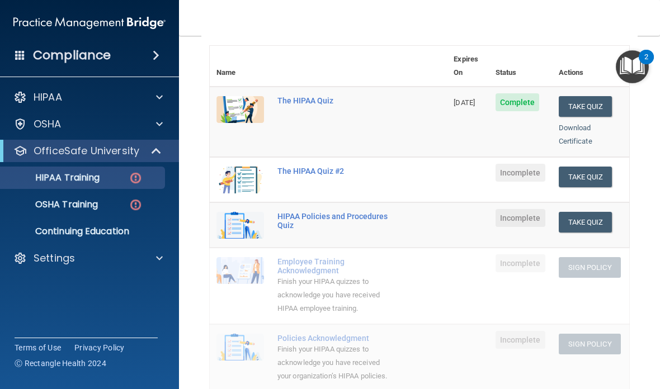
scroll to position [121, 0]
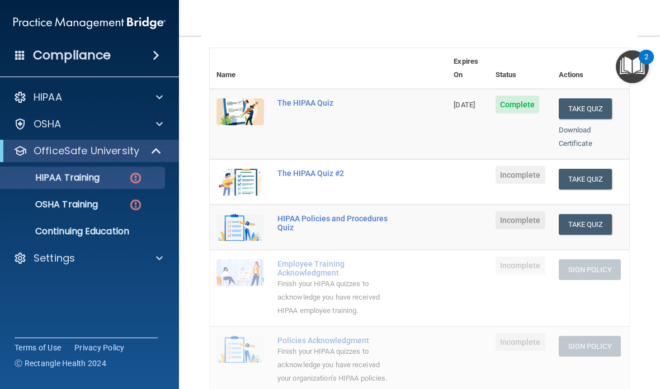
click at [597, 169] on button "Take Quiz" at bounding box center [586, 179] width 54 height 21
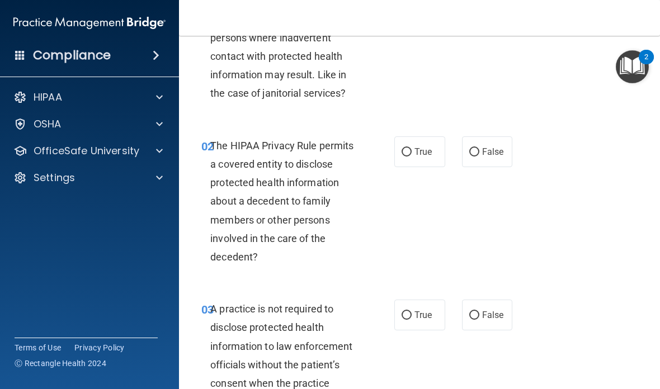
scroll to position [98, 0]
click at [415, 140] on label "True" at bounding box center [419, 151] width 51 height 31
click at [412, 148] on input "True" at bounding box center [407, 152] width 10 height 8
radio input "true"
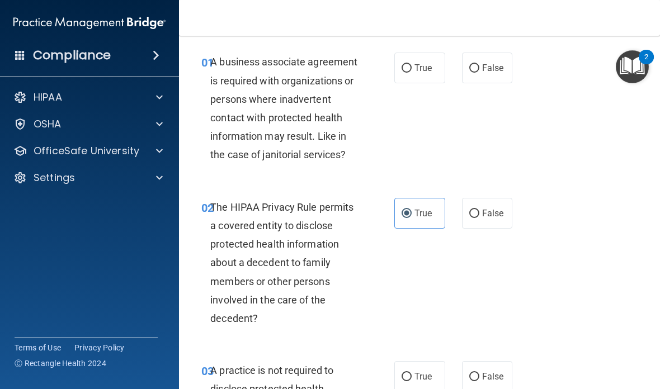
scroll to position [37, 0]
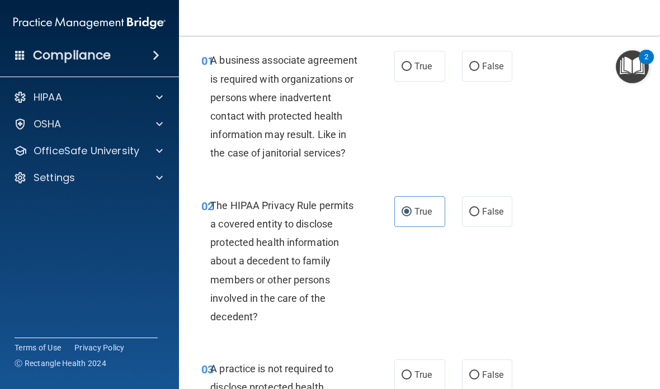
click at [490, 58] on label "False" at bounding box center [487, 66] width 51 height 31
click at [479, 63] on input "False" at bounding box center [474, 67] width 10 height 8
radio input "true"
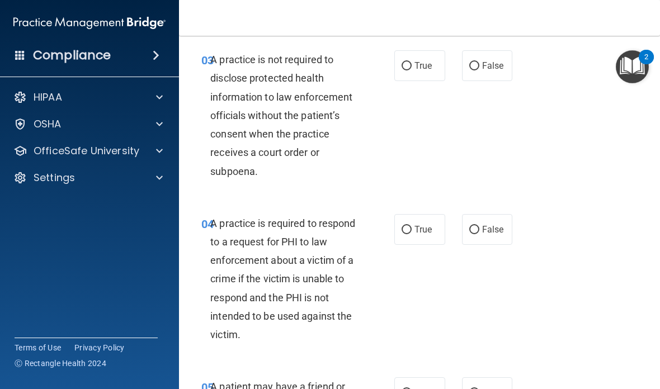
scroll to position [345, 0]
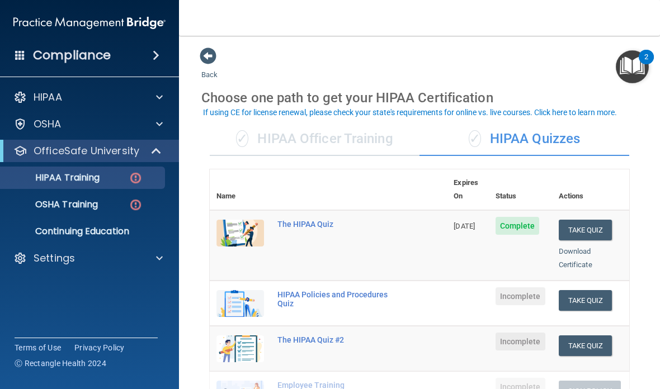
click at [379, 135] on div "✓ HIPAA Officer Training" at bounding box center [315, 140] width 210 height 34
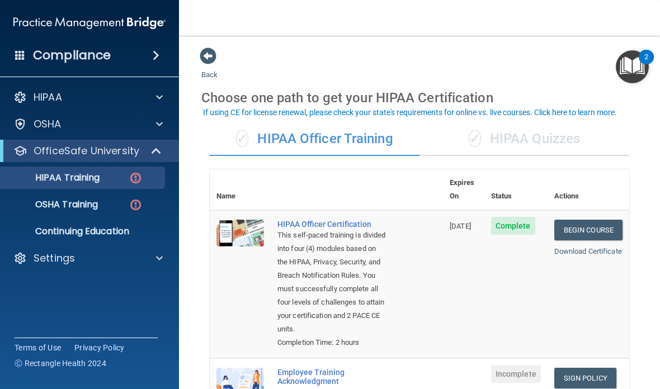
click at [540, 141] on div "✓ HIPAA Quizzes" at bounding box center [525, 140] width 210 height 34
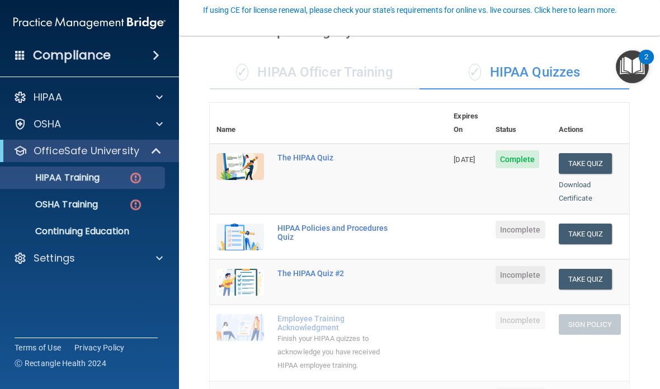
scroll to position [181, 0]
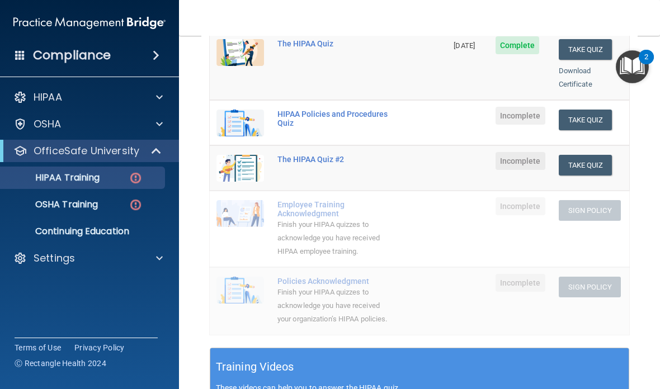
click at [126, 199] on link "OSHA Training" at bounding box center [77, 205] width 176 height 22
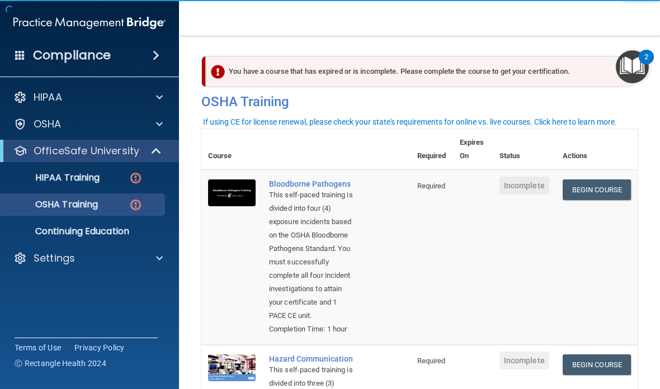
scroll to position [-1, 0]
click at [554, 139] on th "Status" at bounding box center [524, 149] width 63 height 41
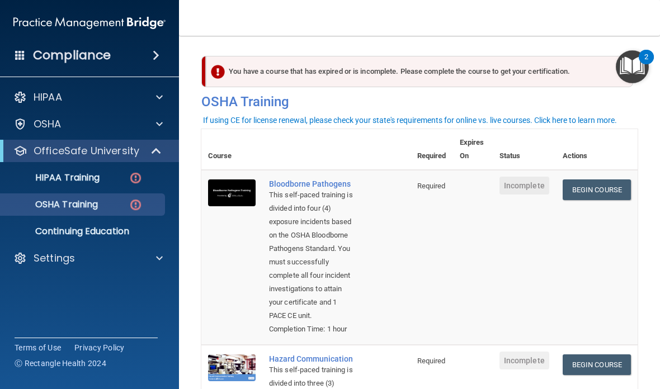
scroll to position [0, 0]
click at [42, 178] on p "HIPAA Training" at bounding box center [53, 177] width 92 height 11
